Goal: Navigation & Orientation: Find specific page/section

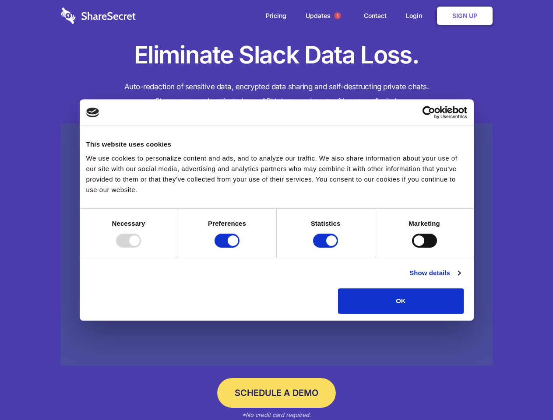
click at [141, 248] on div at bounding box center [128, 241] width 25 height 14
click at [239, 248] on input "Preferences" at bounding box center [226, 241] width 25 height 14
checkbox input "false"
click at [326, 248] on input "Statistics" at bounding box center [325, 241] width 25 height 14
checkbox input "false"
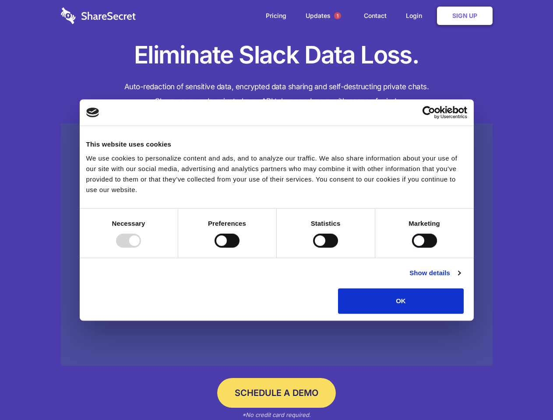
click at [412, 248] on input "Marketing" at bounding box center [424, 241] width 25 height 14
checkbox input "true"
click at [460, 278] on link "Show details" at bounding box center [434, 273] width 51 height 11
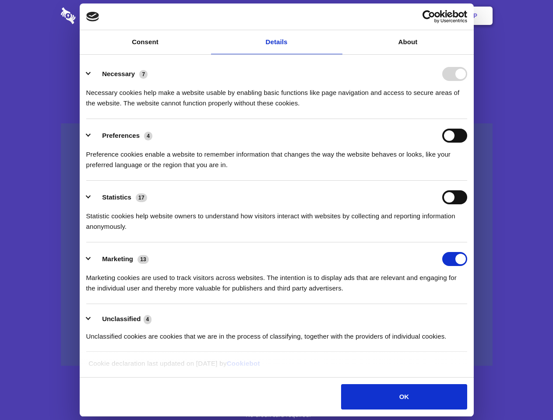
click at [467, 119] on li "Necessary 7 Necessary cookies help make a website usable by enabling basic func…" at bounding box center [276, 88] width 381 height 62
click at [337, 16] on span "1" at bounding box center [337, 15] width 7 height 7
